Goal: Find specific page/section: Find specific page/section

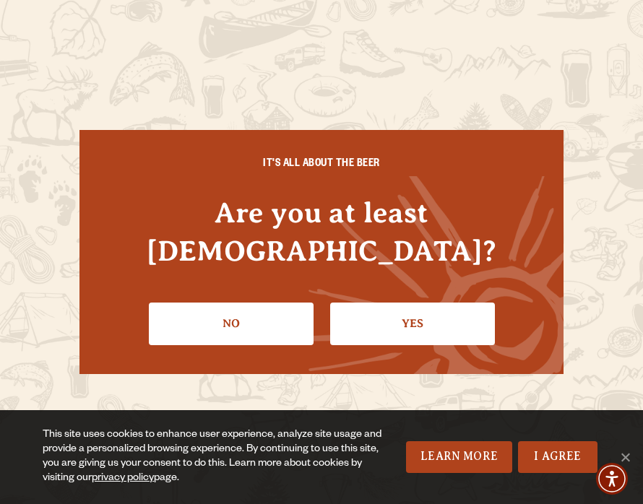
click at [404, 303] on link "Yes" at bounding box center [412, 324] width 165 height 42
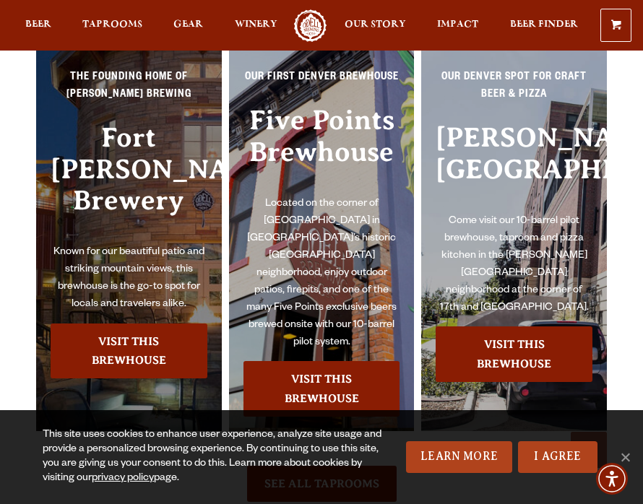
scroll to position [3092, 0]
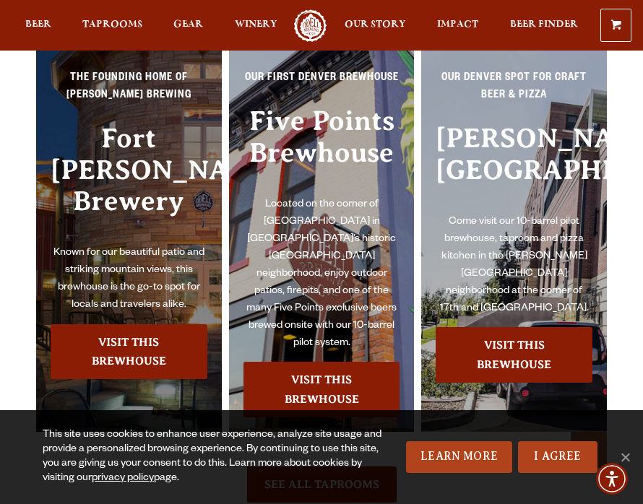
click at [128, 186] on h3 "Fort [PERSON_NAME] Brewery" at bounding box center [129, 184] width 157 height 122
click at [150, 332] on link "Visit this Brewhouse" at bounding box center [129, 352] width 157 height 56
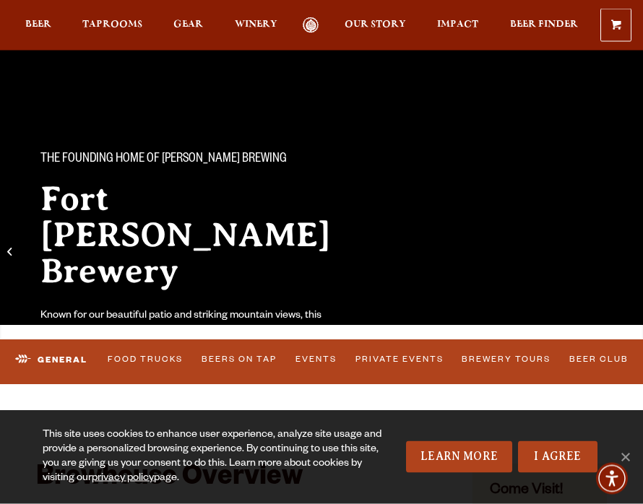
scroll to position [38, 0]
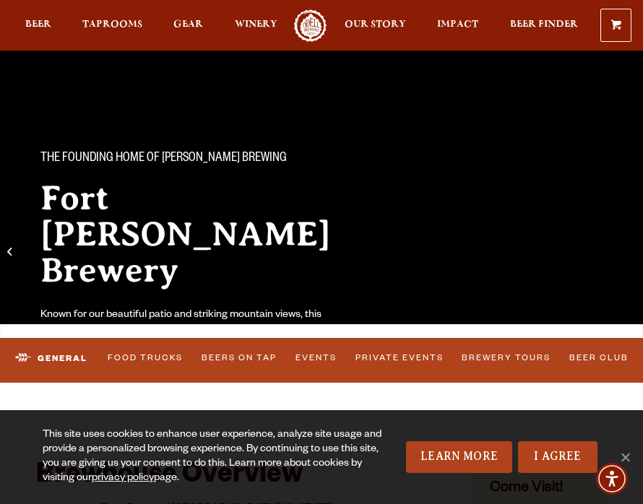
click at [151, 367] on link "Food Trucks" at bounding box center [145, 359] width 84 height 30
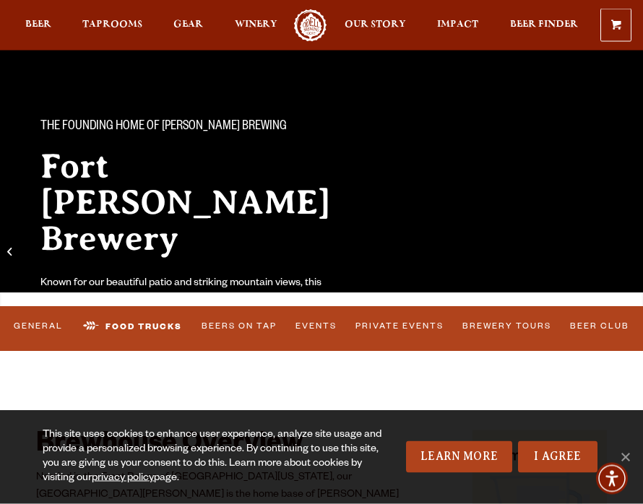
scroll to position [69, 0]
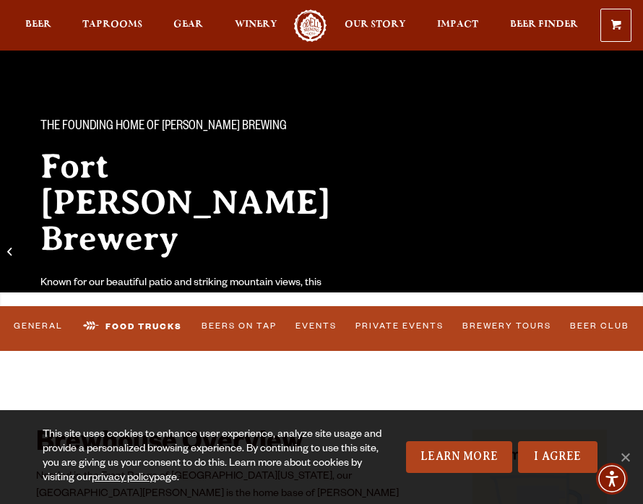
click at [146, 326] on link "Food Trucks" at bounding box center [132, 327] width 110 height 34
click at [545, 473] on link "I Agree" at bounding box center [557, 457] width 79 height 32
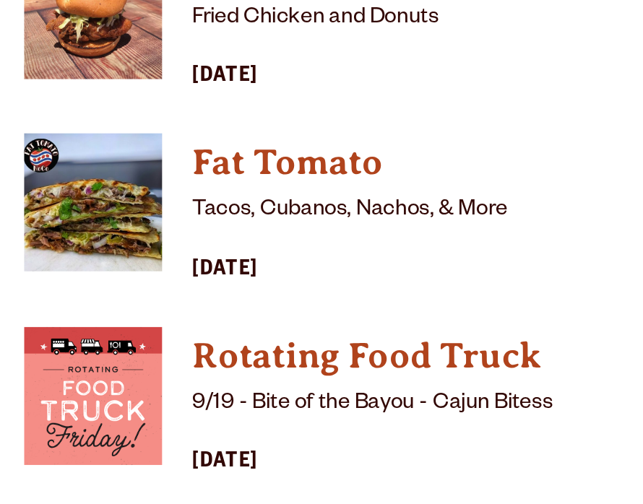
scroll to position [4401, 0]
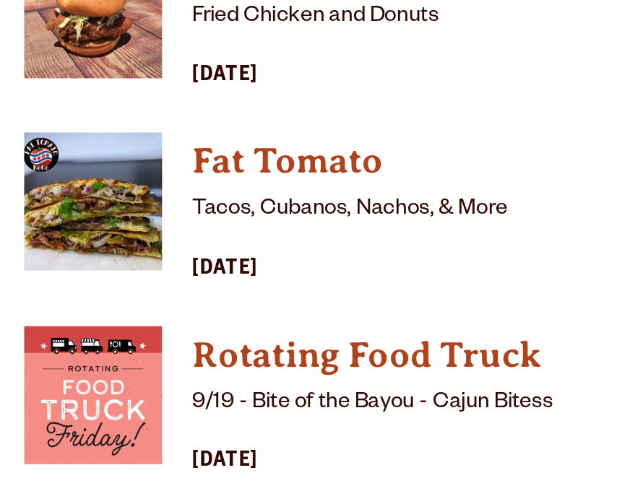
click at [230, 482] on h4 "Mac'n" at bounding box center [276, 493] width 319 height 23
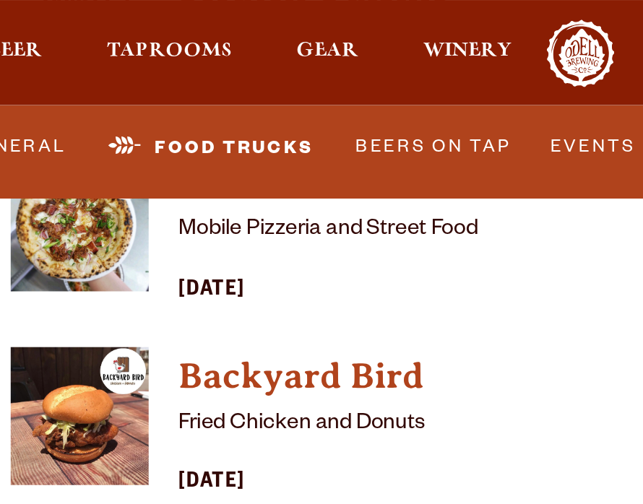
scroll to position [4427, 0]
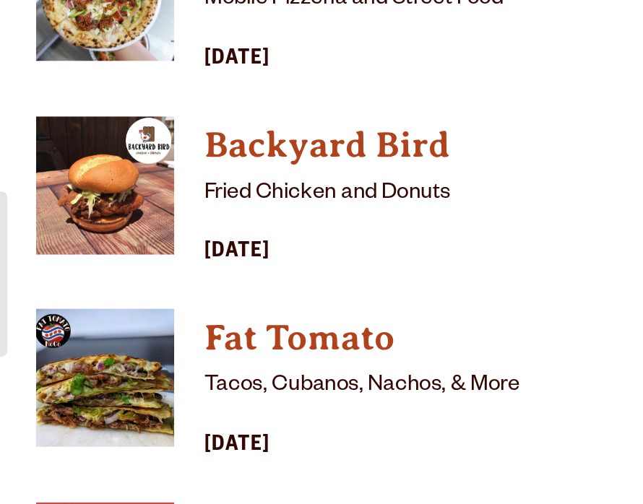
click at [53, 269] on img "View Fat Tomato details (opens in a new window)" at bounding box center [69, 302] width 66 height 66
